Goal: Answer question/provide support: Share knowledge or assist other users

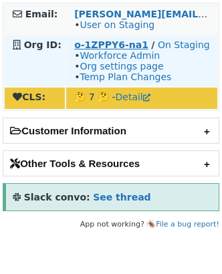
click at [106, 47] on strong "o-1ZPPY6-na1" at bounding box center [111, 44] width 74 height 11
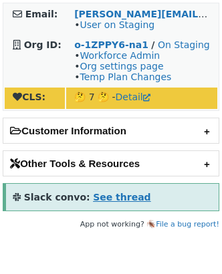
click at [117, 198] on strong "See thread" at bounding box center [121, 197] width 57 height 11
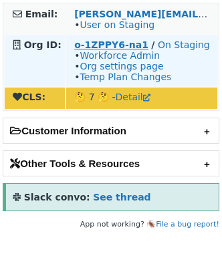
click at [100, 43] on strong "o-1ZPPY6-na1" at bounding box center [111, 44] width 74 height 11
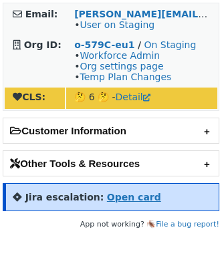
click at [132, 195] on strong "Open card" at bounding box center [134, 197] width 54 height 11
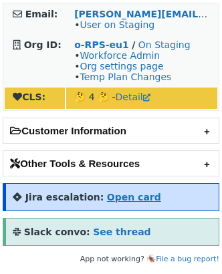
click at [114, 194] on strong "Open card" at bounding box center [134, 197] width 54 height 11
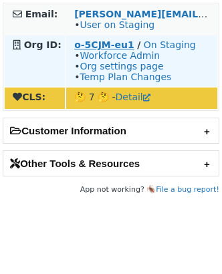
click at [100, 45] on strong "o-5CJM-eu1" at bounding box center [104, 44] width 60 height 11
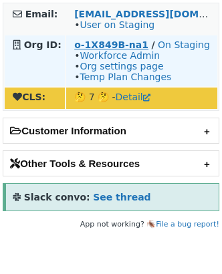
click at [104, 40] on strong "o-1X849B-na1" at bounding box center [111, 44] width 74 height 11
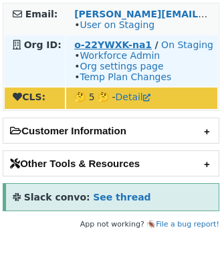
click at [92, 41] on strong "o-22YWXK-na1" at bounding box center [113, 44] width 78 height 11
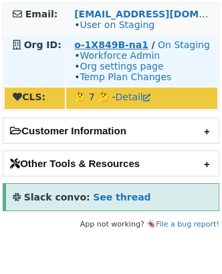
click at [93, 41] on strong "o-1X849B-na1" at bounding box center [111, 44] width 74 height 11
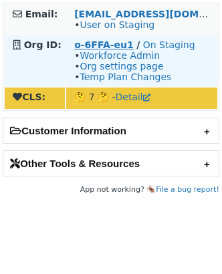
click at [88, 43] on strong "o-6FFA-eu1" at bounding box center [103, 44] width 59 height 11
